Goal: Task Accomplishment & Management: Manage account settings

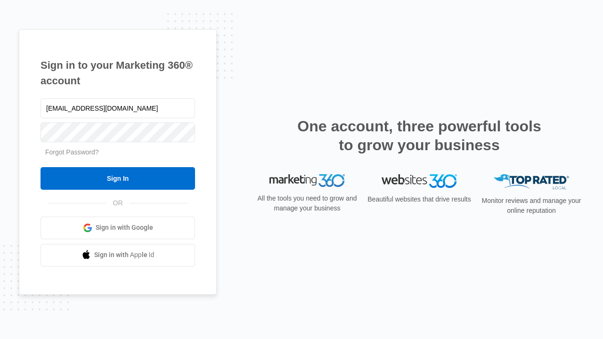
type input "dankie614@gmail.com"
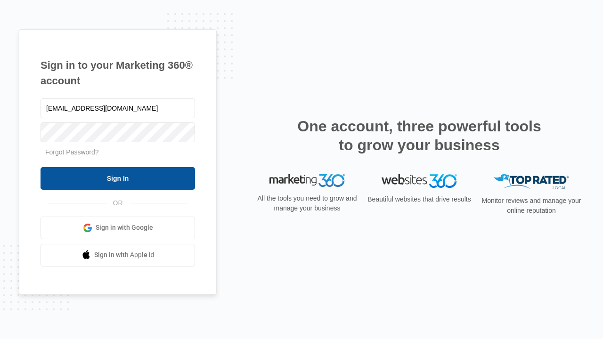
click at [118, 178] on input "Sign In" at bounding box center [117, 178] width 154 height 23
